Goal: Find specific page/section: Find specific page/section

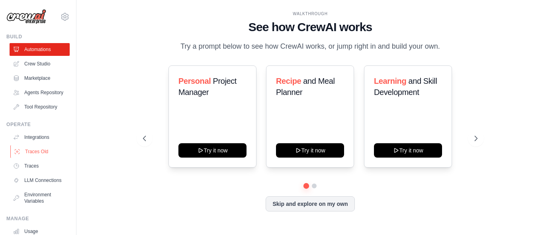
click at [30, 158] on link "Traces Old" at bounding box center [40, 151] width 60 height 13
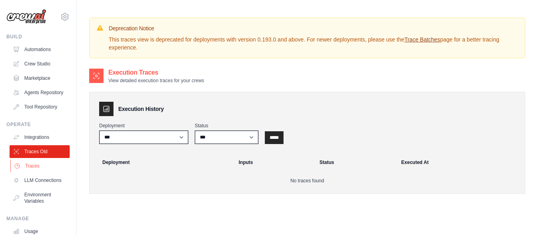
click at [33, 172] on link "Traces" at bounding box center [40, 165] width 60 height 13
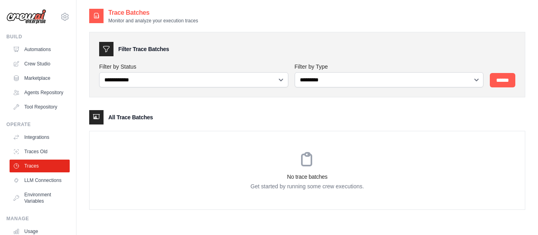
click at [310, 132] on div "No trace batches Get started by running some crew executions." at bounding box center [307, 170] width 435 height 78
